Goal: Task Accomplishment & Management: Use online tool/utility

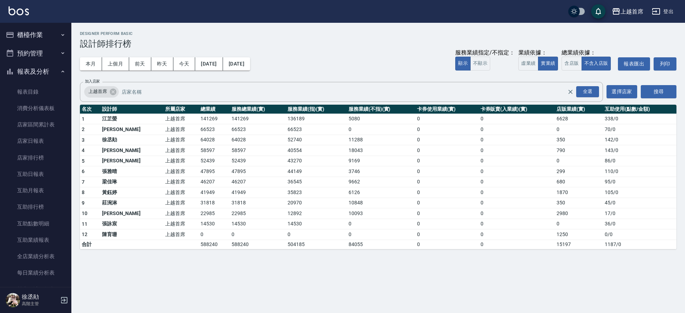
scroll to position [312, 0]
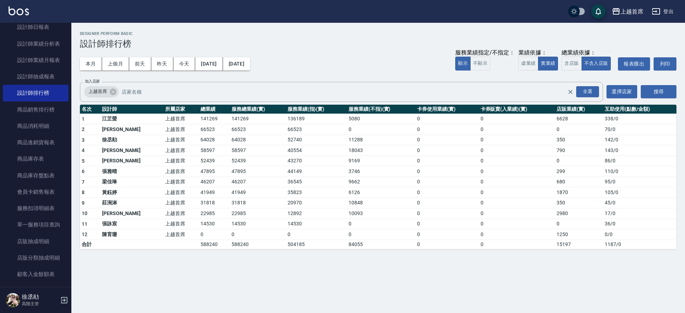
click at [68, 23] on nav "櫃檯作業 打帳單 帳單列表 掛單列表 座位開單 營業儀表板 現金收支登錄 高階收支登錄 材料自購登錄 每日結帳 排班表 現場電腦打卡 掃碼打卡 預約管理 預約…" at bounding box center [35, 155] width 71 height 265
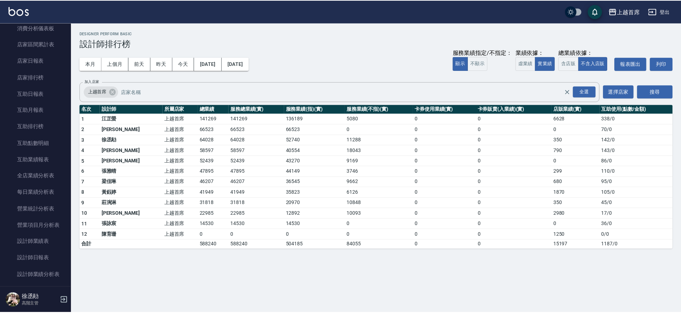
scroll to position [0, 0]
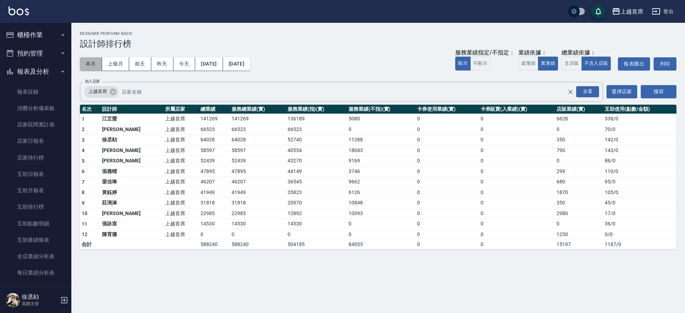
click at [93, 63] on button "本月" at bounding box center [91, 63] width 22 height 13
drag, startPoint x: 180, startPoint y: 180, endPoint x: 234, endPoint y: 178, distance: 53.5
click at [233, 180] on tr "7 [PERSON_NAME]首席 46207 46207 36545 9662 0 0 680 95 / 0" at bounding box center [378, 182] width 596 height 11
click at [242, 159] on td "52439" at bounding box center [258, 161] width 56 height 11
click at [30, 32] on button "櫃檯作業" at bounding box center [36, 35] width 66 height 19
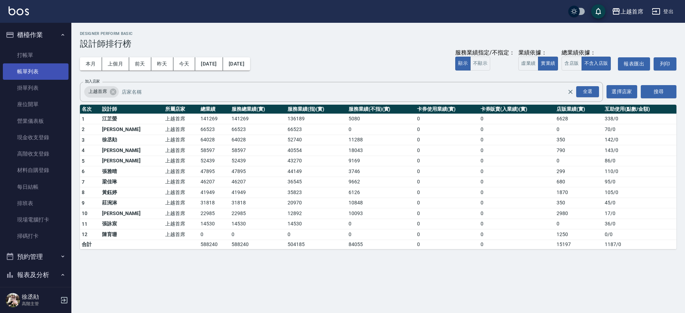
click at [39, 63] on link "帳單列表" at bounding box center [36, 71] width 66 height 16
click at [40, 52] on link "打帳單" at bounding box center [36, 55] width 66 height 16
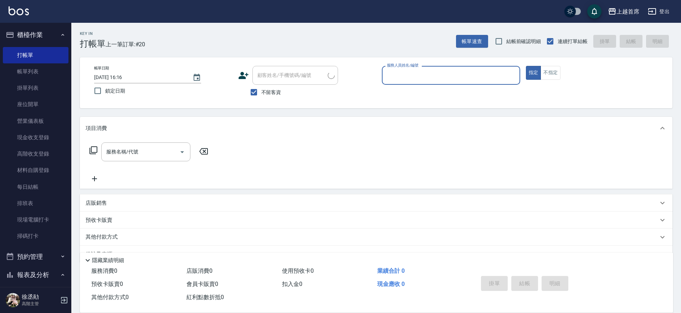
click at [47, 68] on link "帳單列表" at bounding box center [36, 71] width 66 height 16
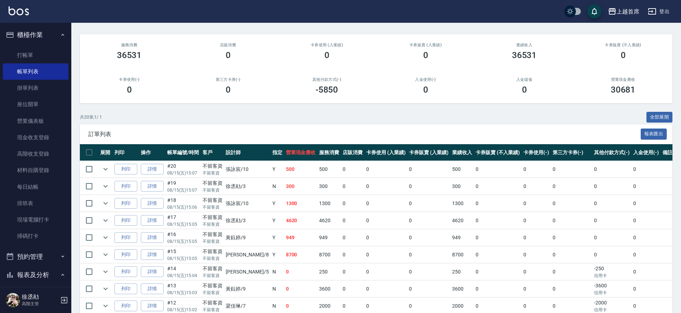
scroll to position [278, 0]
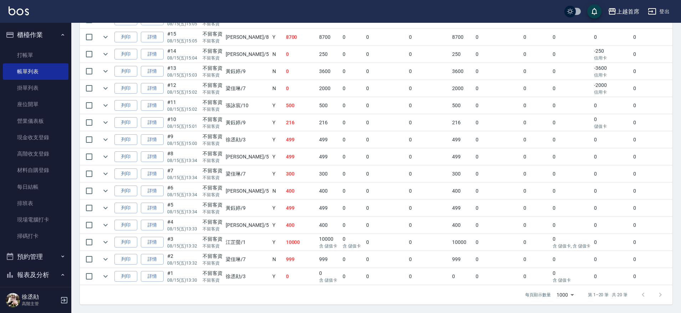
drag, startPoint x: 242, startPoint y: 134, endPoint x: 240, endPoint y: 252, distance: 118.4
click at [147, 117] on link "詳情" at bounding box center [152, 122] width 23 height 11
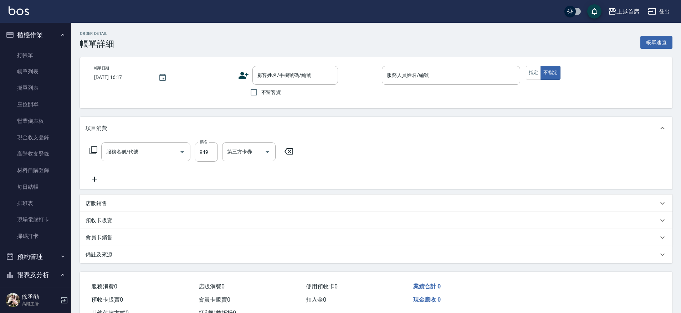
type input "[DATE] 15:01"
checkbox input "true"
type input "[PERSON_NAME]-9"
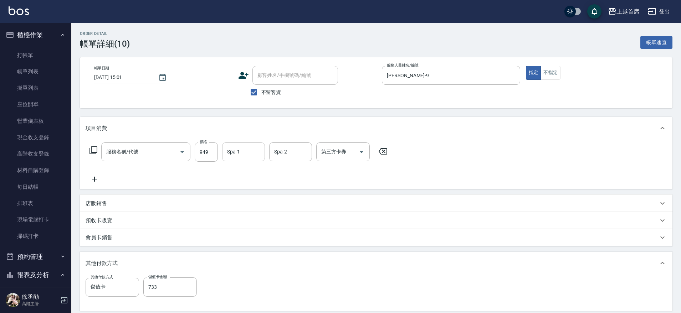
type input "spa精油洗剪套餐999(2999)"
click at [257, 151] on input "Spa-1" at bounding box center [243, 152] width 36 height 12
type input "[PERSON_NAME]-23"
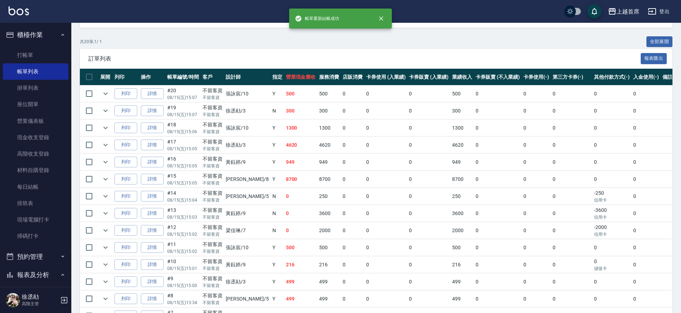
scroll to position [134, 0]
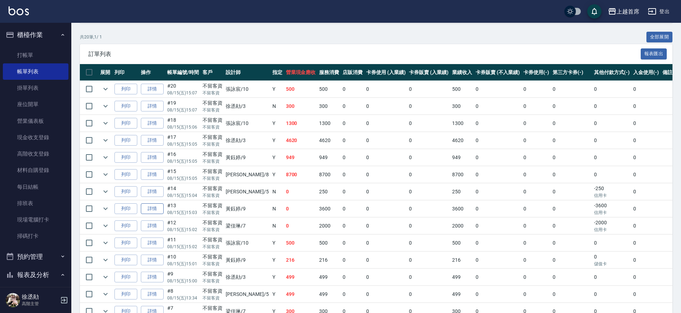
click at [145, 207] on link "詳情" at bounding box center [152, 209] width 23 height 11
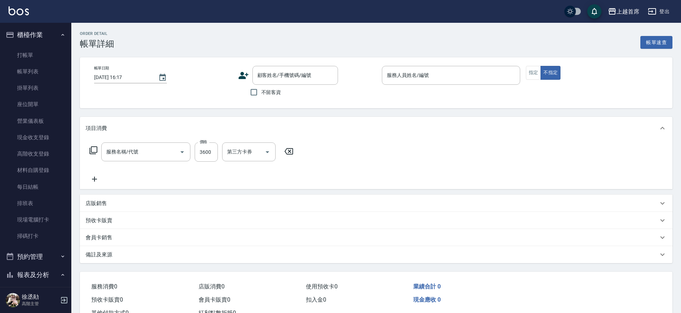
type input "[DATE] 15:03"
checkbox input "true"
type input "[PERSON_NAME]-9"
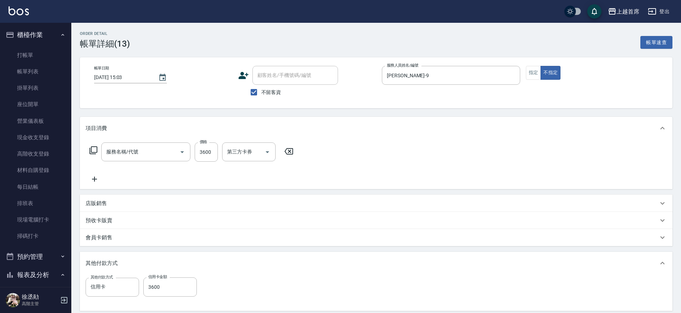
type input "染髮A餐(43299)"
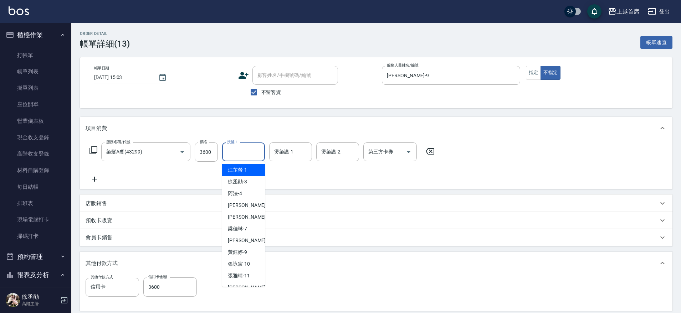
click at [236, 148] on input "洗髮-1" at bounding box center [243, 152] width 36 height 12
type input "[PERSON_NAME]-23"
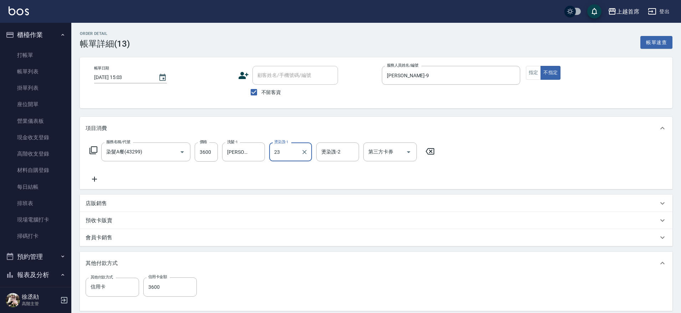
type input "[PERSON_NAME]-23"
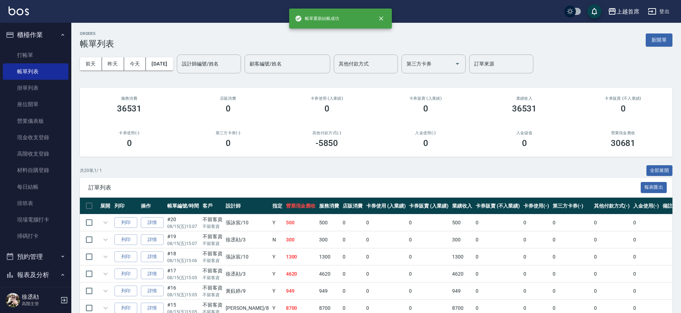
click at [24, 39] on button "櫃檯作業" at bounding box center [36, 35] width 66 height 19
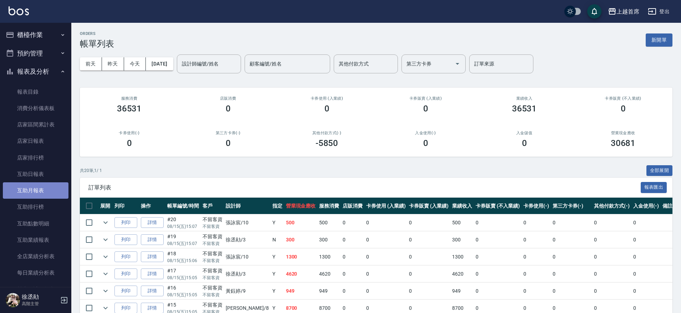
click at [45, 184] on link "互助月報表" at bounding box center [36, 191] width 66 height 16
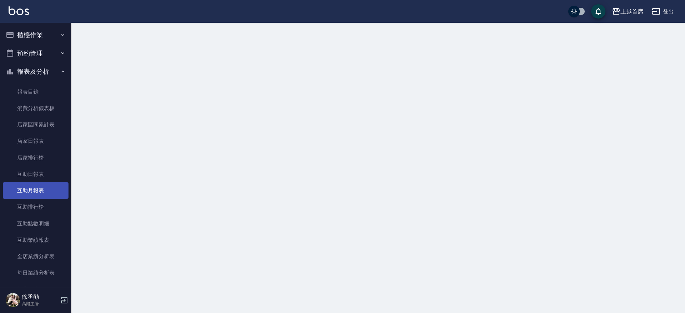
click at [45, 184] on link "互助月報表" at bounding box center [36, 191] width 66 height 16
click at [45, 174] on link "互助日報表" at bounding box center [36, 174] width 66 height 16
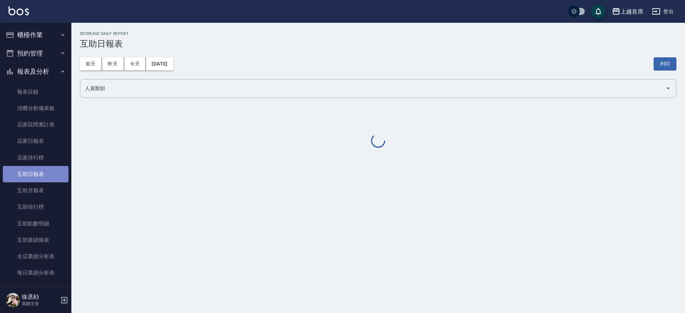
click at [45, 174] on link "互助日報表" at bounding box center [36, 174] width 66 height 16
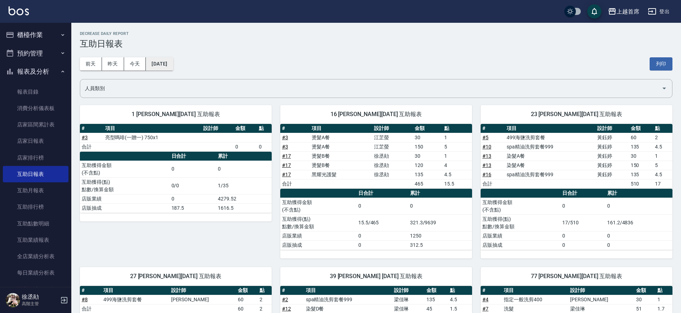
click at [148, 63] on button "[DATE]" at bounding box center [159, 63] width 27 height 13
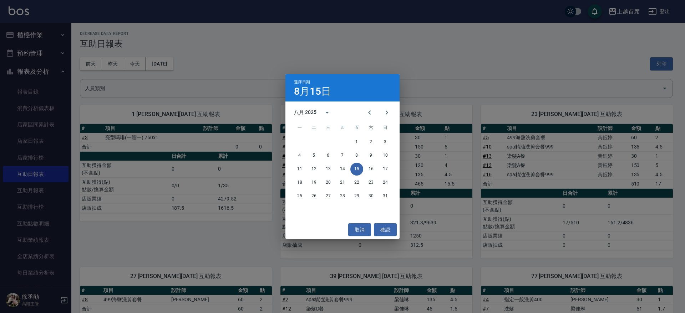
click at [145, 65] on div "選擇日期 8月15日 八月 2025 一 二 三 四 五 六 日 1 2 3 4 5 6 7 8 9 10 11 12 13 14 15 16 17 18 1…" at bounding box center [342, 156] width 685 height 313
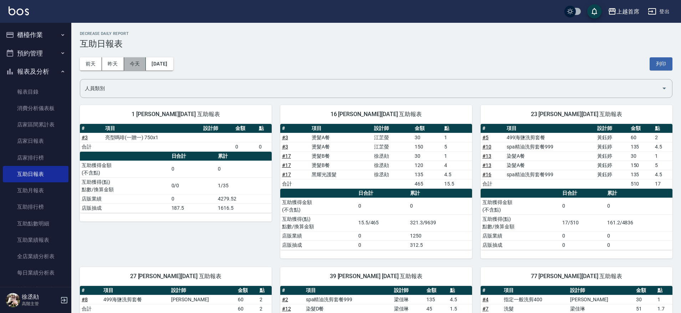
click at [134, 65] on button "今天" at bounding box center [135, 63] width 22 height 13
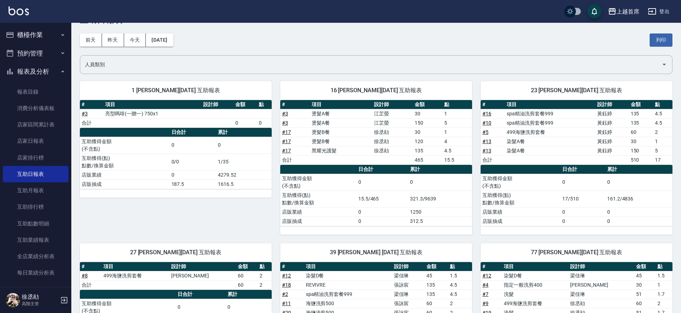
scroll to position [45, 0]
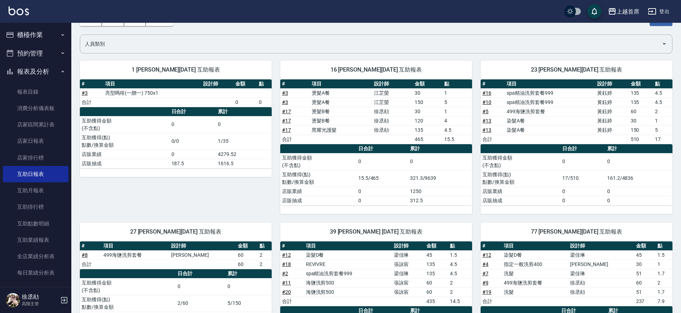
drag, startPoint x: 492, startPoint y: 88, endPoint x: 638, endPoint y: 169, distance: 167.6
click at [638, 169] on div "# 項目 設計師 金額 點 # 16 spa精油洗剪套餐999 [PERSON_NAME]135 4.5 # 10 spa精油洗剪套餐999 [PERSON_…" at bounding box center [577, 143] width 192 height 126
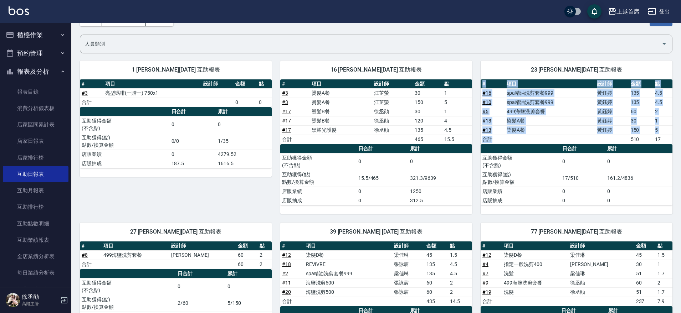
drag, startPoint x: 477, startPoint y: 91, endPoint x: 579, endPoint y: 140, distance: 113.1
click at [579, 140] on div "23 [PERSON_NAME][DATE] 互助報表 # 項目 設計師 金額 點 # 16 spa精油洗剪套餐999 [PERSON_NAME]135 4.…" at bounding box center [572, 133] width 200 height 162
click at [578, 139] on td "a dense table" at bounding box center [550, 139] width 91 height 9
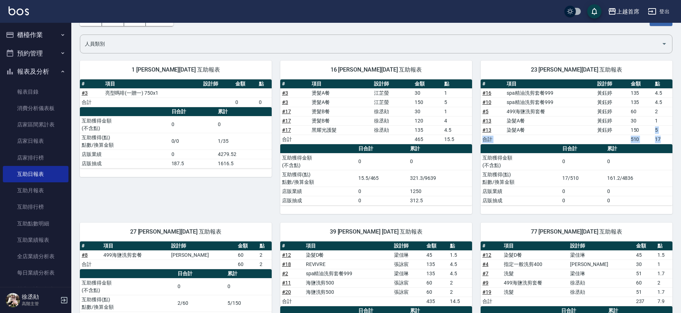
drag, startPoint x: 659, startPoint y: 143, endPoint x: 643, endPoint y: 134, distance: 18.2
click at [643, 134] on tbody "# 16 spa精油洗剪套餐999 [PERSON_NAME]135 4.5 # 10 spa精油洗剪套餐999 [PERSON_NAME]135 4.5 #…" at bounding box center [577, 116] width 192 height 56
click at [608, 140] on td "a dense table" at bounding box center [612, 139] width 34 height 9
drag, startPoint x: 48, startPoint y: 31, endPoint x: 46, endPoint y: 45, distance: 14.2
click at [47, 32] on button "櫃檯作業" at bounding box center [36, 35] width 66 height 19
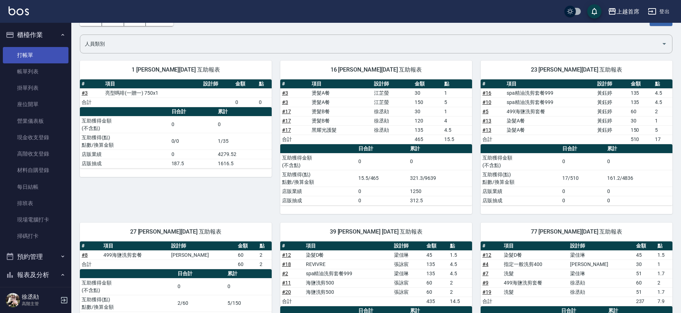
click at [46, 47] on link "打帳單" at bounding box center [36, 55] width 66 height 16
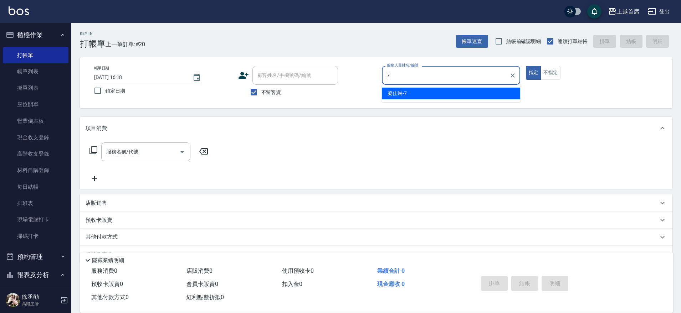
type input "[PERSON_NAME]-7"
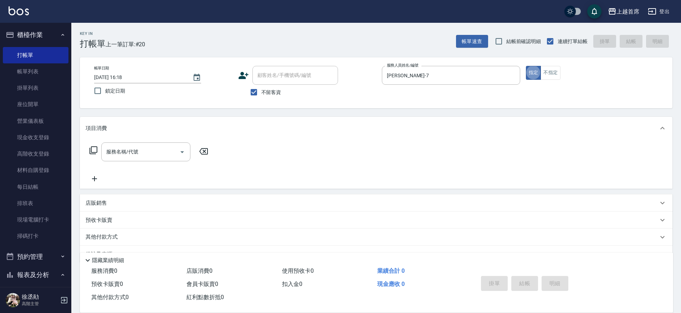
type button "true"
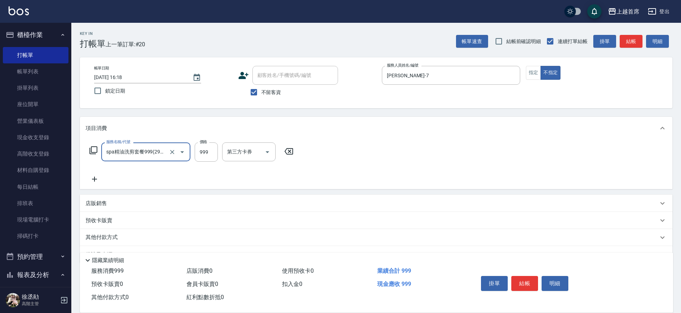
type input "spa精油洗剪套餐999(2999)"
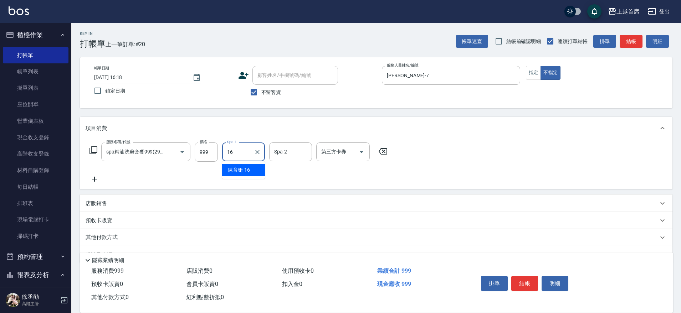
type input "[PERSON_NAME]-16"
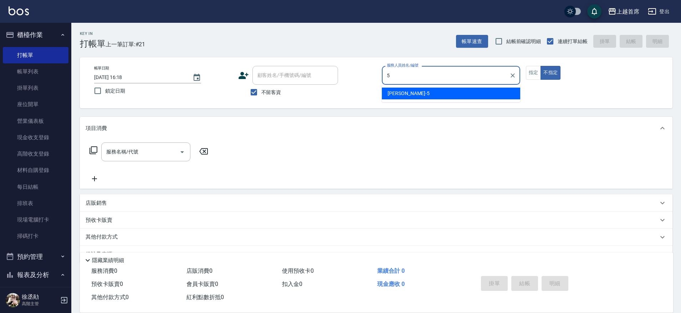
type input "5"
type button "false"
type input "[PERSON_NAME]-5"
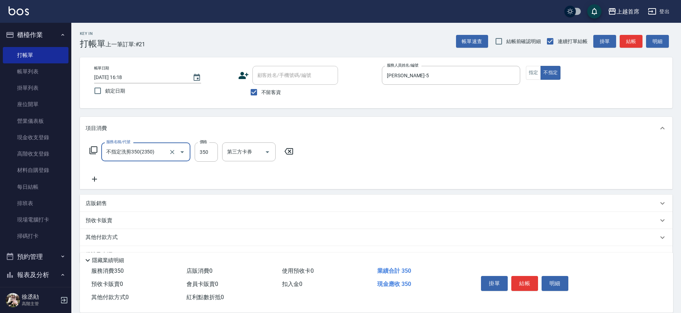
type input "不指定洗剪350(2350)"
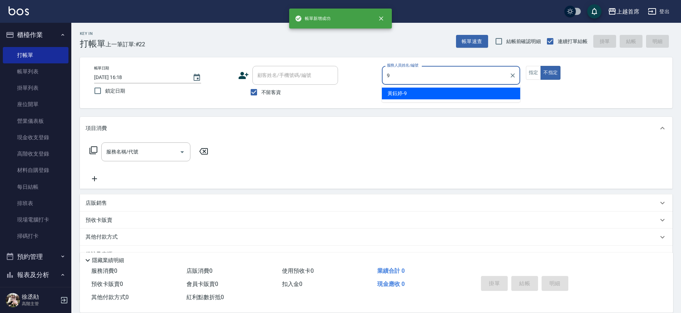
type input "[PERSON_NAME]-9"
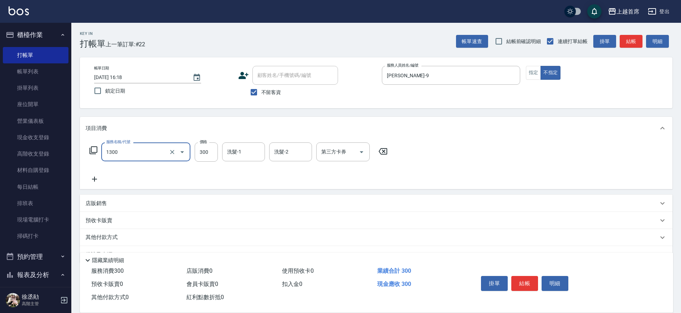
type input "洗髮(1300)"
type input "[PERSON_NAME]-23"
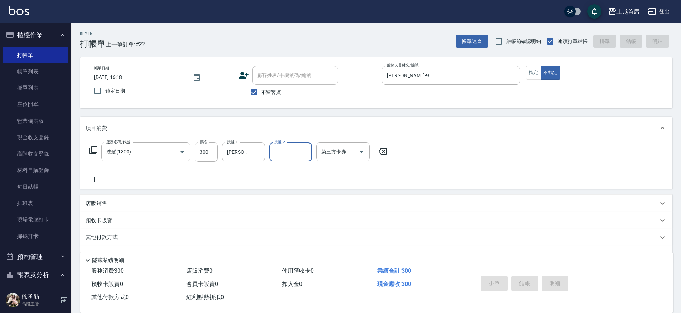
type input "[DATE] 16:19"
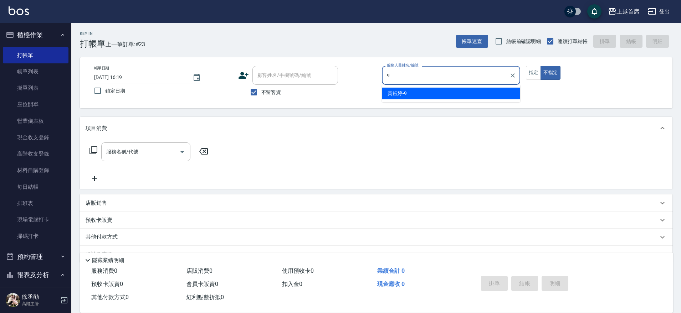
type input "[PERSON_NAME]-9"
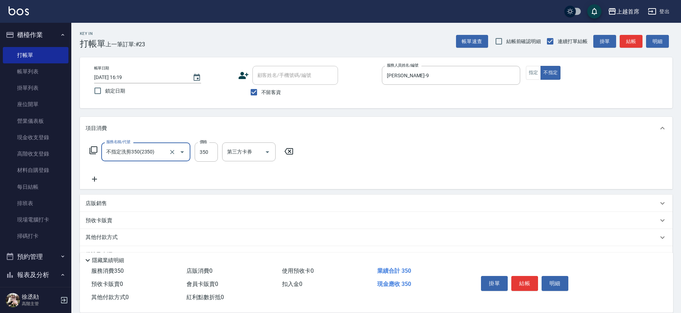
type input "不指定洗剪350(2350)"
type input "[PERSON_NAME]-23"
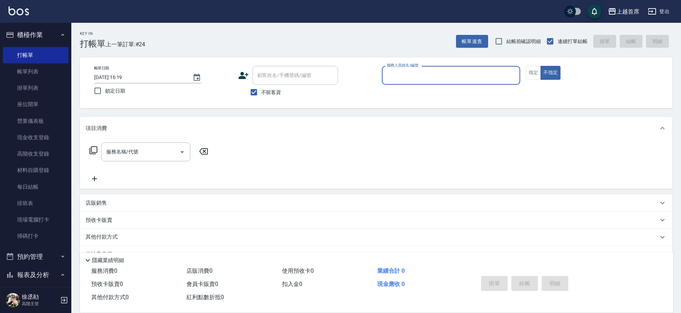
click at [60, 36] on icon "button" at bounding box center [63, 35] width 6 height 6
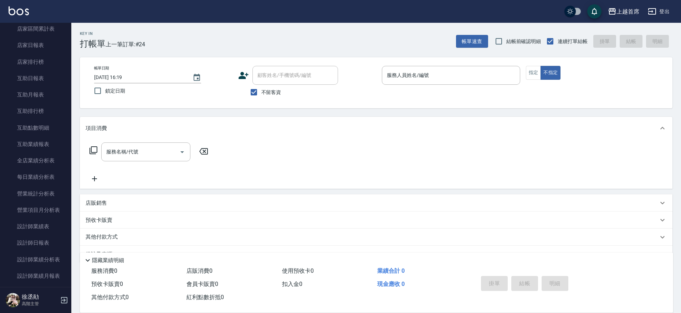
scroll to position [58, 0]
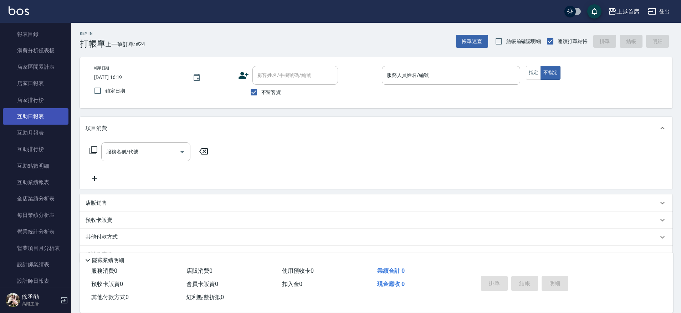
click at [41, 118] on link "互助日報表" at bounding box center [36, 116] width 66 height 16
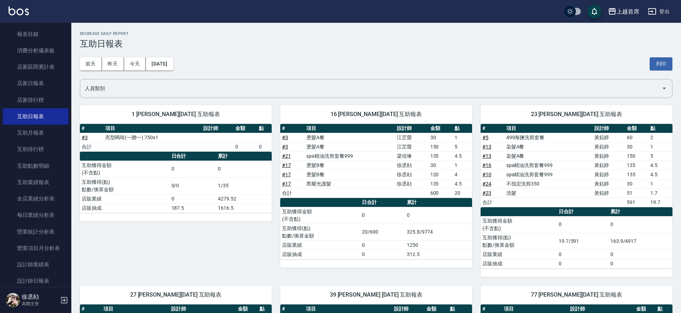
drag, startPoint x: 81, startPoint y: 96, endPoint x: 82, endPoint y: 113, distance: 17.1
click at [82, 113] on div "上越首席 [DATE] 互助日報表 列印時間： [DATE][PHONE_NUMBER]:19 Decrease Daily Report 互助日報表 [DA…" at bounding box center [376, 235] width 610 height 425
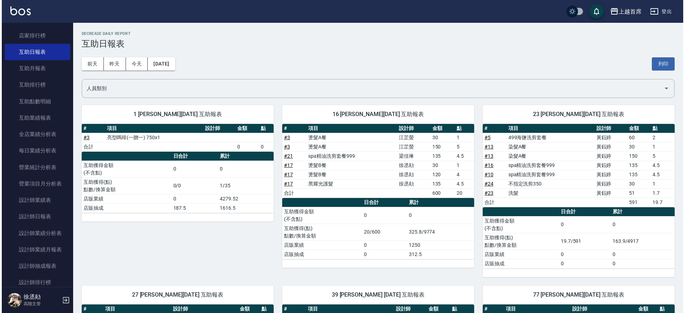
scroll to position [128, 0]
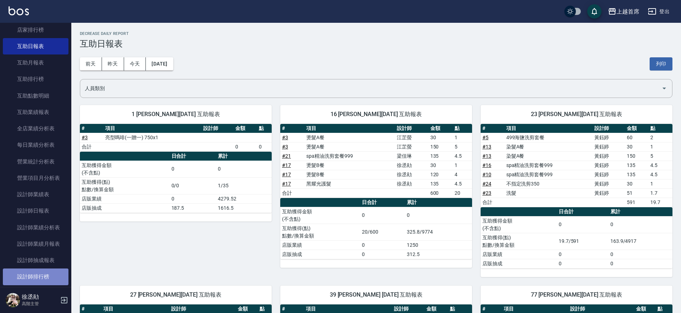
click at [54, 276] on link "設計師排行榜" at bounding box center [36, 277] width 66 height 16
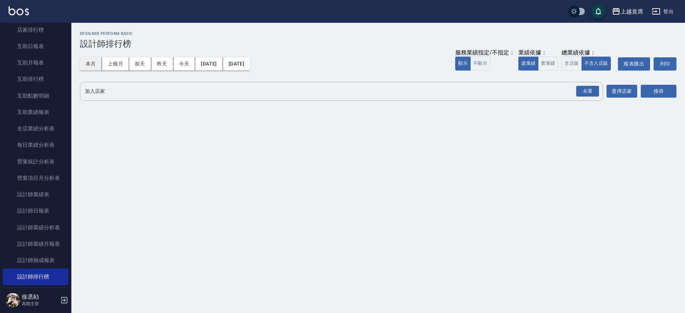
click at [94, 64] on button "本月" at bounding box center [91, 63] width 22 height 13
click at [98, 64] on button "本月" at bounding box center [91, 63] width 22 height 13
click at [557, 65] on button "實業績" at bounding box center [548, 64] width 20 height 14
click at [594, 94] on div "全選" at bounding box center [587, 91] width 23 height 11
click at [652, 97] on button "搜尋" at bounding box center [658, 91] width 36 height 13
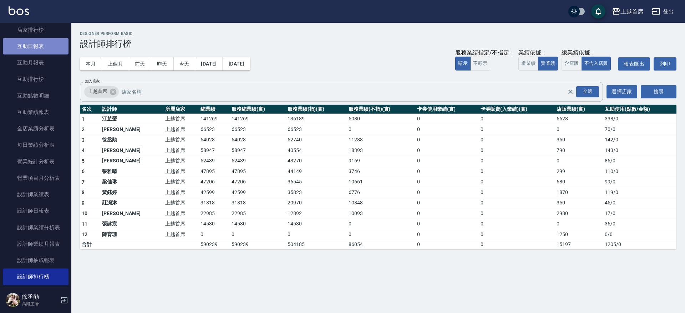
click at [53, 48] on link "互助日報表" at bounding box center [36, 46] width 66 height 16
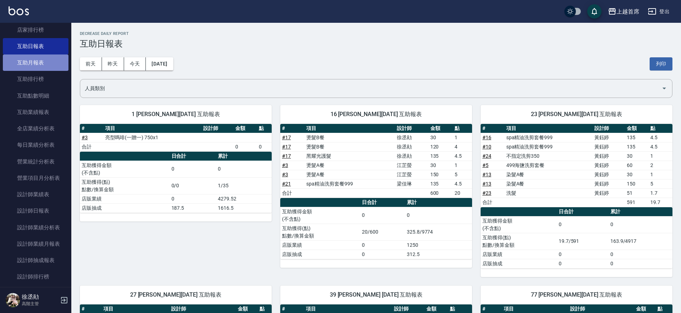
click at [37, 66] on link "互助月報表" at bounding box center [36, 63] width 66 height 16
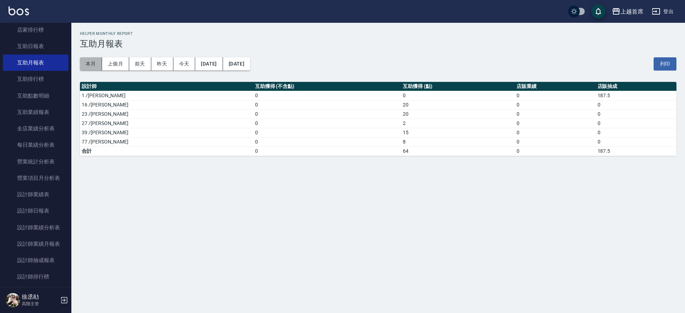
click at [93, 67] on button "本月" at bounding box center [91, 63] width 22 height 13
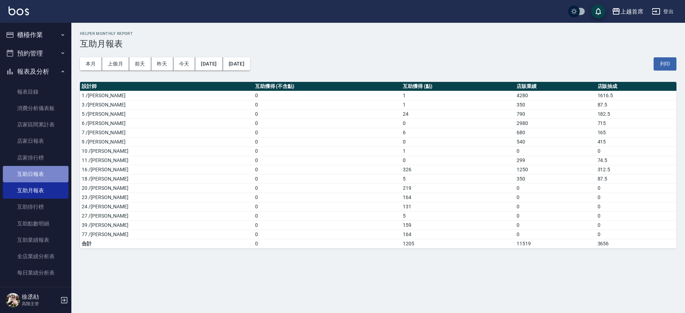
click at [37, 176] on link "互助日報表" at bounding box center [36, 174] width 66 height 16
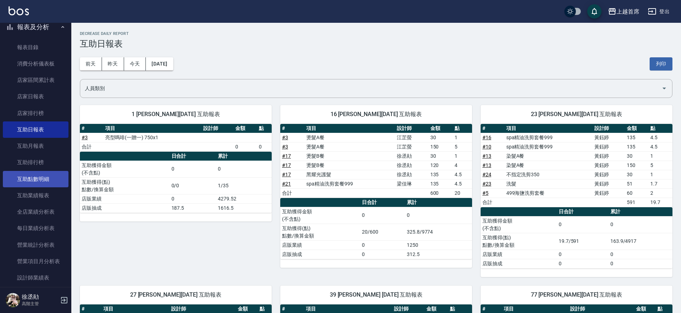
scroll to position [89, 0]
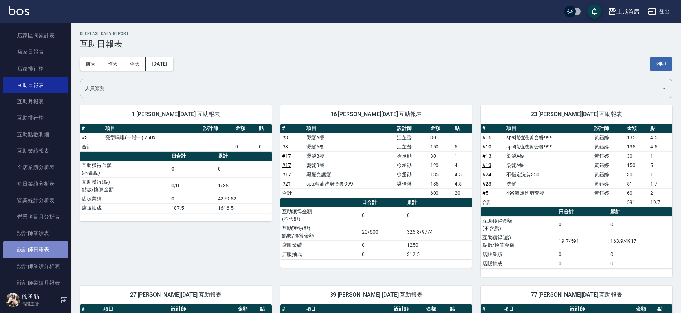
click at [42, 257] on link "設計師日報表" at bounding box center [36, 250] width 66 height 16
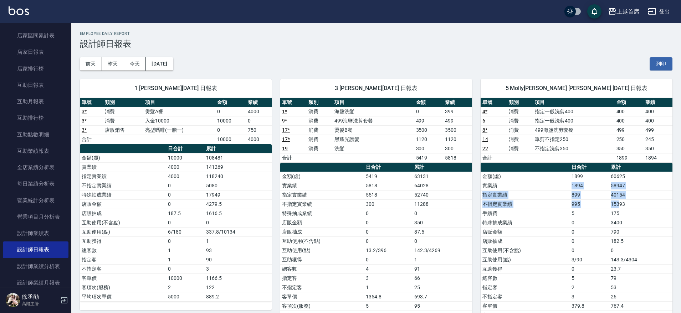
drag, startPoint x: 572, startPoint y: 185, endPoint x: 621, endPoint y: 201, distance: 52.2
click at [621, 201] on tbody "金額(虛) 1899 60625 實業績 1894 58947 指定實業績 899 40154 不指定實業績 995 15393 手續費 5 175 特殊抽成…" at bounding box center [577, 251] width 192 height 158
click at [621, 201] on td "15393" at bounding box center [640, 204] width 63 height 9
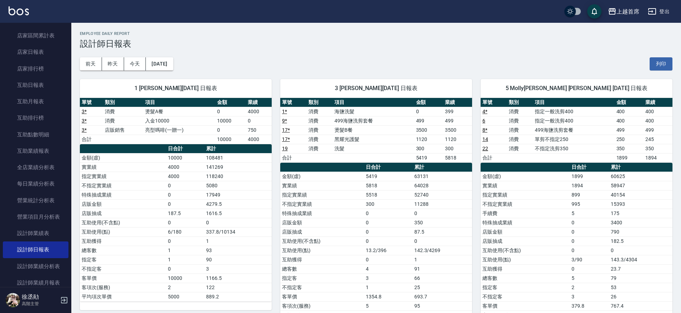
click at [521, 188] on td "實業績" at bounding box center [525, 185] width 89 height 9
drag, startPoint x: 508, startPoint y: 177, endPoint x: 527, endPoint y: 187, distance: 21.7
click at [526, 187] on tbody "金額(虛) 1899 60625 實業績 1894 58947 指定實業績 899 40154 不指定實業績 995 15393 手續費 5 175 特殊抽成…" at bounding box center [577, 251] width 192 height 158
click at [627, 193] on td "40154" at bounding box center [640, 194] width 63 height 9
click at [554, 187] on tr "實業績 1894 58947" at bounding box center [577, 185] width 192 height 9
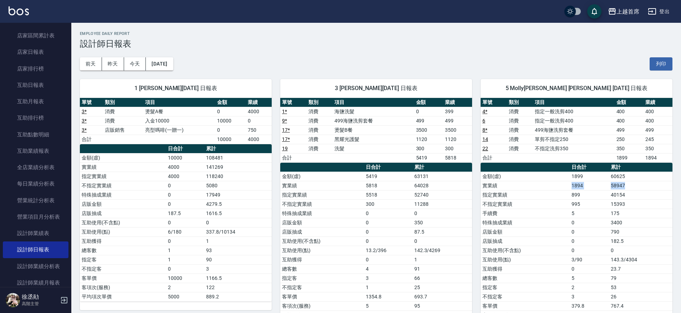
click at [554, 187] on td "實業績" at bounding box center [525, 185] width 89 height 9
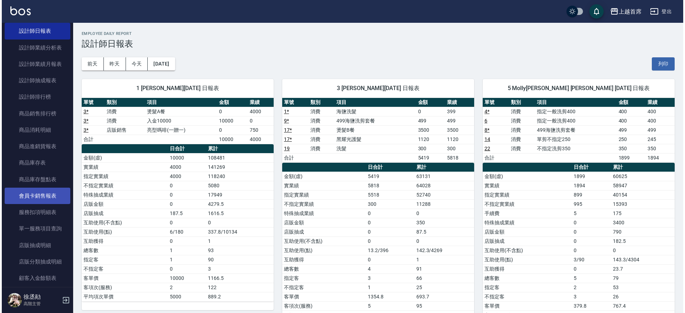
scroll to position [312, 0]
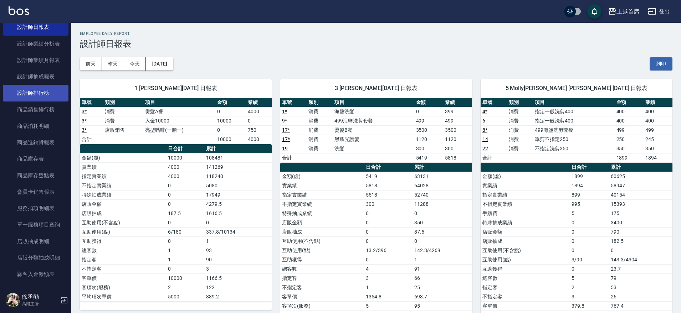
click at [42, 94] on link "設計師排行榜" at bounding box center [36, 93] width 66 height 16
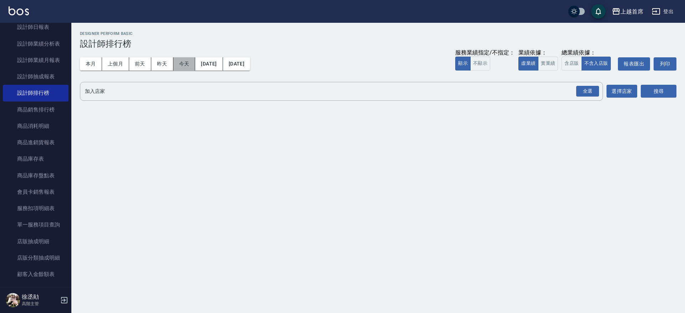
click at [184, 66] on button "今天" at bounding box center [184, 63] width 22 height 13
click at [544, 59] on button "實業績" at bounding box center [548, 64] width 20 height 14
click at [585, 91] on div "全選" at bounding box center [587, 91] width 23 height 11
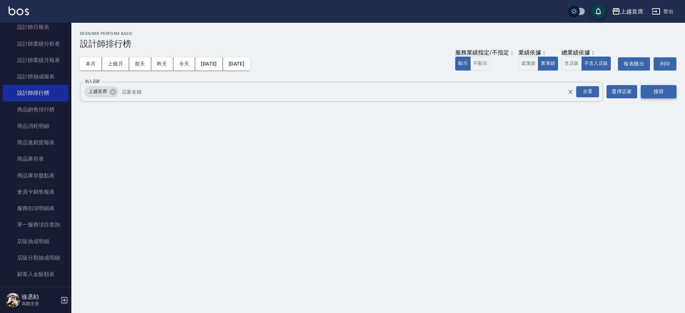
click at [655, 95] on button "搜尋" at bounding box center [658, 91] width 36 height 13
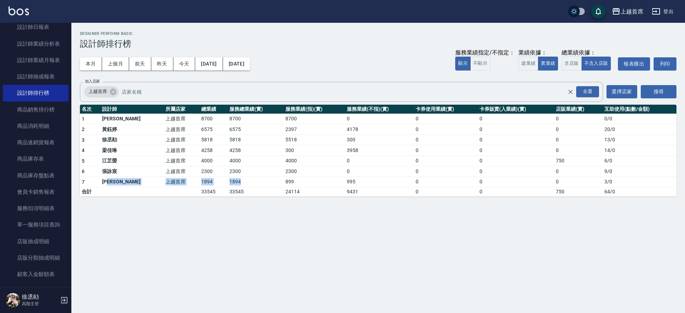
drag, startPoint x: 222, startPoint y: 188, endPoint x: 234, endPoint y: 186, distance: 11.9
click at [234, 186] on tr "7 [PERSON_NAME]首席 1894 1894 899 995 0 0 0 3 / 0" at bounding box center [378, 182] width 596 height 11
click at [240, 182] on td "1894" at bounding box center [255, 182] width 56 height 11
drag, startPoint x: 261, startPoint y: 184, endPoint x: 196, endPoint y: 181, distance: 64.9
click at [197, 181] on tr "7 [PERSON_NAME]首席 1894 1894 899 995 0 0 0 3 / 0" at bounding box center [378, 182] width 596 height 11
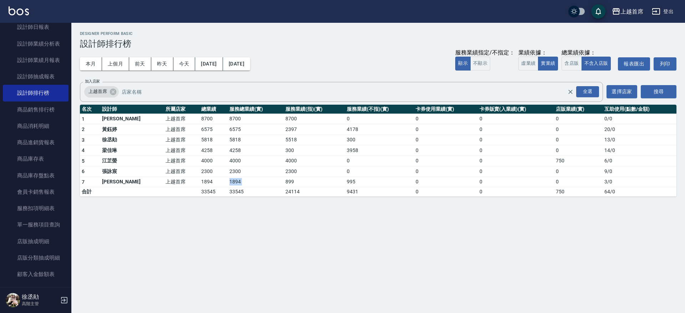
click at [199, 181] on td "1894" at bounding box center [213, 182] width 28 height 11
drag, startPoint x: 147, startPoint y: 181, endPoint x: 381, endPoint y: 180, distance: 233.5
click at [381, 180] on tr "7 [PERSON_NAME]首席 1894 1894 899 995 0 0 0 3 / 0" at bounding box center [378, 182] width 596 height 11
click at [376, 181] on td "995" at bounding box center [379, 182] width 69 height 11
drag, startPoint x: 376, startPoint y: 181, endPoint x: 364, endPoint y: 182, distance: 12.2
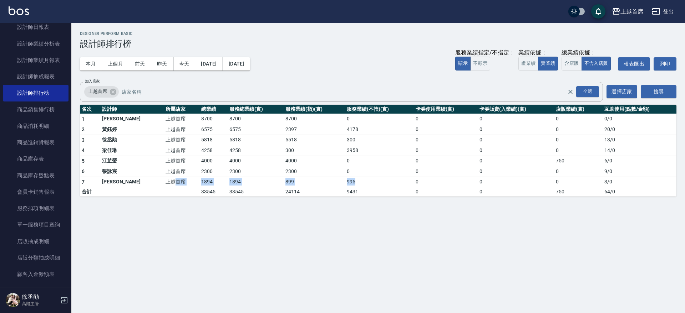
click at [376, 181] on td "995" at bounding box center [379, 182] width 69 height 11
click at [364, 182] on td "995" at bounding box center [379, 182] width 69 height 11
drag, startPoint x: 328, startPoint y: 185, endPoint x: 246, endPoint y: 182, distance: 82.0
click at [246, 182] on tr "7 [PERSON_NAME]首席 1894 1894 899 995 0 0 0 3 / 0" at bounding box center [378, 182] width 596 height 11
click at [243, 182] on td "1894" at bounding box center [255, 182] width 56 height 11
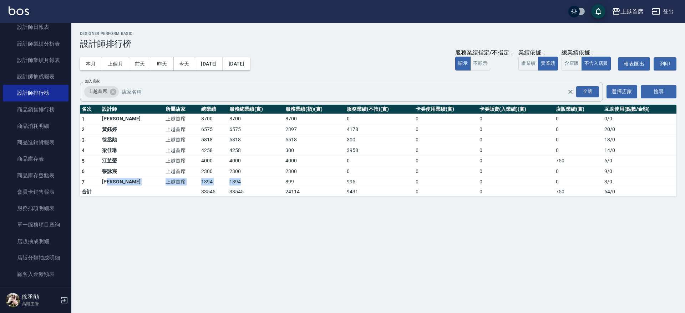
drag, startPoint x: 242, startPoint y: 181, endPoint x: 113, endPoint y: 182, distance: 129.1
click at [113, 183] on tr "7 [PERSON_NAME]首席 1894 1894 899 995 0 0 0 3 / 0" at bounding box center [378, 182] width 596 height 11
click at [112, 181] on td "[PERSON_NAME]" at bounding box center [131, 182] width 63 height 11
drag, startPoint x: 104, startPoint y: 180, endPoint x: 616, endPoint y: 180, distance: 512.3
click at [616, 180] on tr "7 [PERSON_NAME]首席 1894 1894 899 995 0 0 0 3 / 0" at bounding box center [378, 182] width 596 height 11
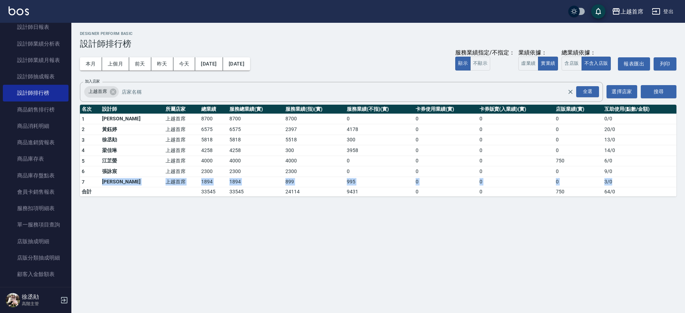
click at [582, 185] on td "0" at bounding box center [578, 182] width 48 height 11
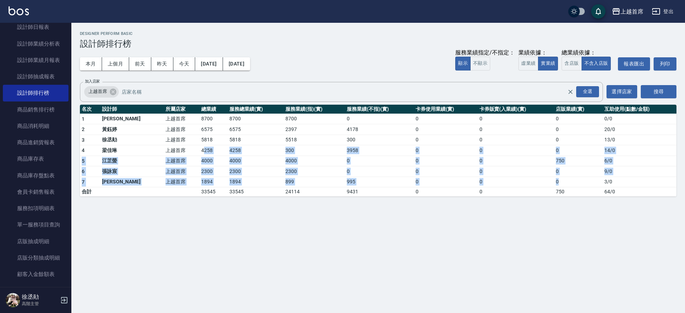
drag, startPoint x: 560, startPoint y: 186, endPoint x: 174, endPoint y: 153, distance: 388.3
click at [174, 153] on tbody "1 [PERSON_NAME]好 上越首席 8700 8700 8700 0 0 0 0 0 / 0 2 [PERSON_NAME]首席 6575 6575 …" at bounding box center [378, 155] width 596 height 83
click at [199, 153] on td "4258" at bounding box center [213, 150] width 28 height 11
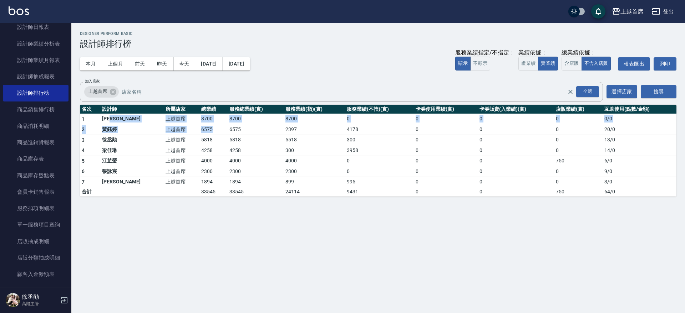
drag, startPoint x: 127, startPoint y: 121, endPoint x: 187, endPoint y: 135, distance: 62.2
click at [187, 133] on tbody "1 [PERSON_NAME]好 上越首席 8700 8700 8700 0 0 0 0 0 / 0 2 [PERSON_NAME]首席 6575 6575 …" at bounding box center [378, 155] width 596 height 83
click at [199, 135] on td "5818" at bounding box center [213, 140] width 28 height 11
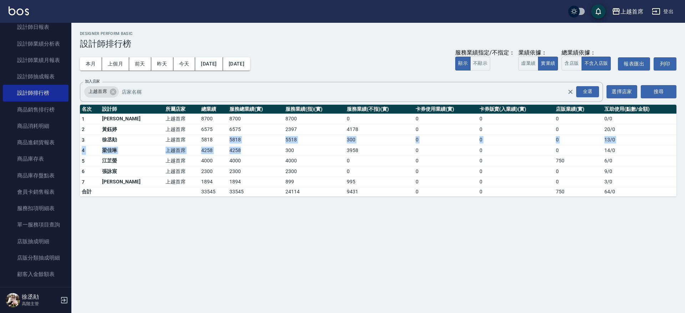
drag, startPoint x: 185, startPoint y: 138, endPoint x: 225, endPoint y: 148, distance: 40.9
click at [225, 148] on tbody "1 [PERSON_NAME]好 上越首席 8700 8700 8700 0 0 0 0 0 / 0 2 [PERSON_NAME]首席 6575 6575 …" at bounding box center [378, 155] width 596 height 83
click at [227, 148] on td "4258" at bounding box center [255, 150] width 56 height 11
drag, startPoint x: 242, startPoint y: 143, endPoint x: 230, endPoint y: 147, distance: 12.6
click at [248, 160] on tbody "1 [PERSON_NAME]好 上越首席 8700 8700 8700 0 0 0 0 0 / 0 2 [PERSON_NAME]首席 6575 6575 …" at bounding box center [378, 155] width 596 height 83
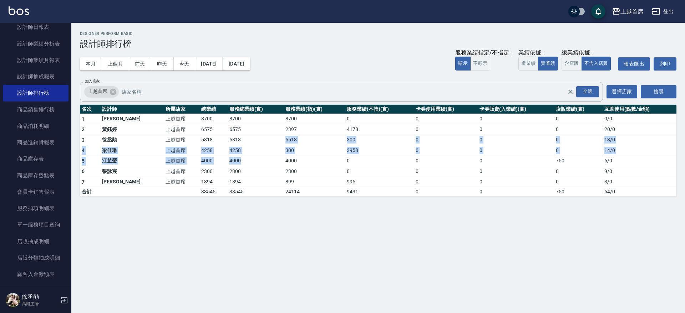
click at [230, 146] on td "4258" at bounding box center [255, 150] width 56 height 11
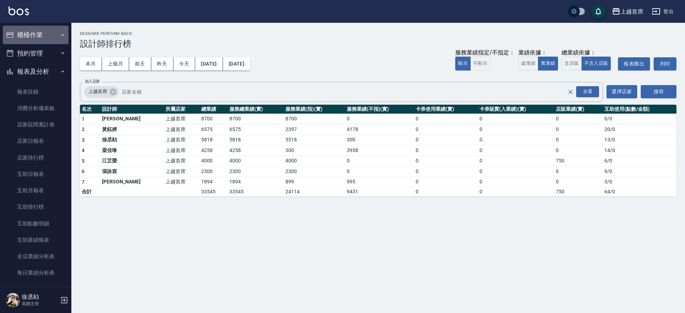
click at [43, 29] on button "櫃檯作業" at bounding box center [36, 35] width 66 height 19
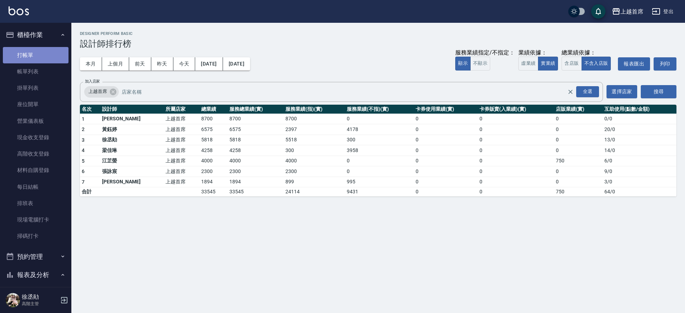
click at [36, 56] on link "打帳單" at bounding box center [36, 55] width 66 height 16
